Goal: Navigation & Orientation: Go to known website

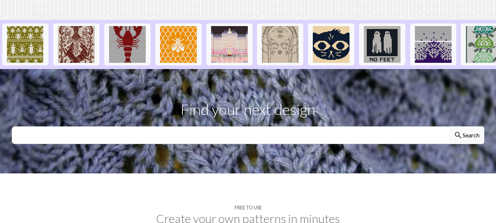
scroll to position [184, 0]
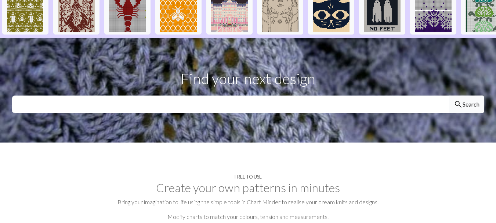
click at [480, 109] on button "search Search" at bounding box center [466, 105] width 35 height 18
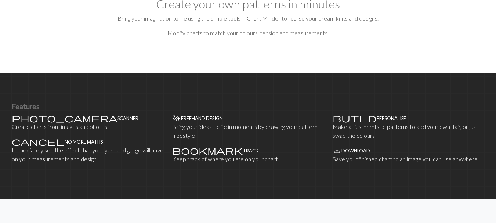
scroll to position [110, 0]
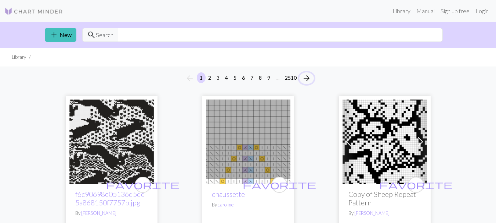
click at [310, 81] on span "arrow_forward" at bounding box center [306, 78] width 9 height 10
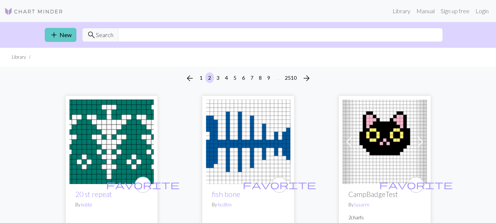
click at [62, 33] on link "add New" at bounding box center [61, 35] width 32 height 14
click at [71, 37] on link "add New" at bounding box center [61, 35] width 32 height 14
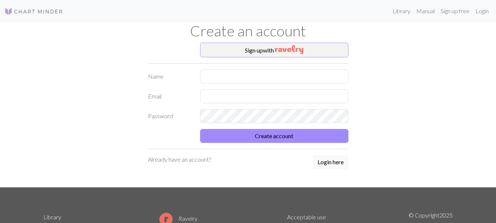
click at [57, 14] on img at bounding box center [33, 11] width 59 height 9
